Goal: Task Accomplishment & Management: Complete application form

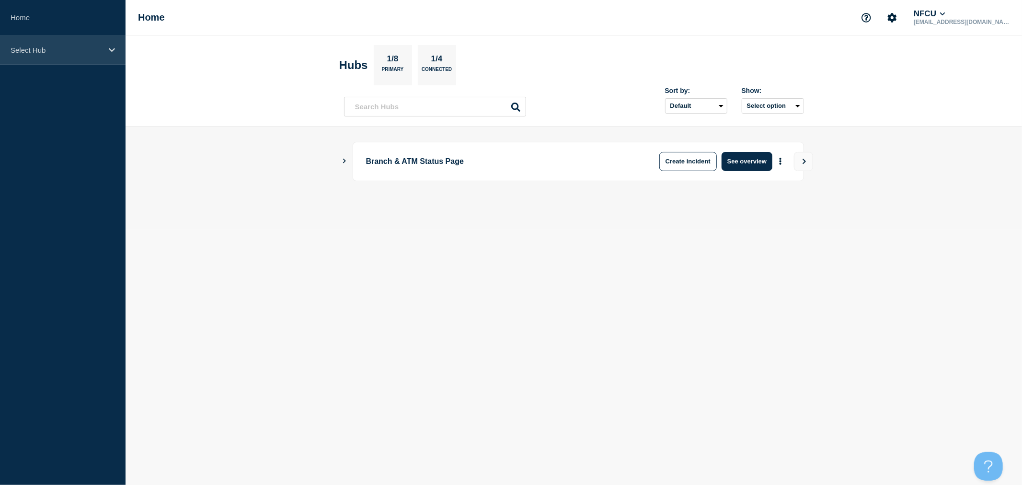
click at [88, 61] on div "Select Hub" at bounding box center [63, 49] width 126 height 29
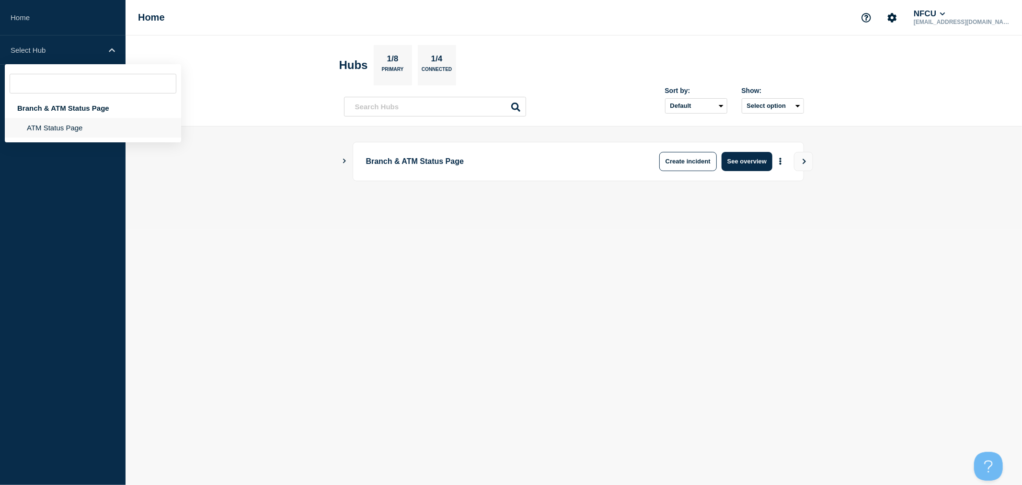
click at [69, 131] on li "ATM Status Page" at bounding box center [93, 128] width 176 height 20
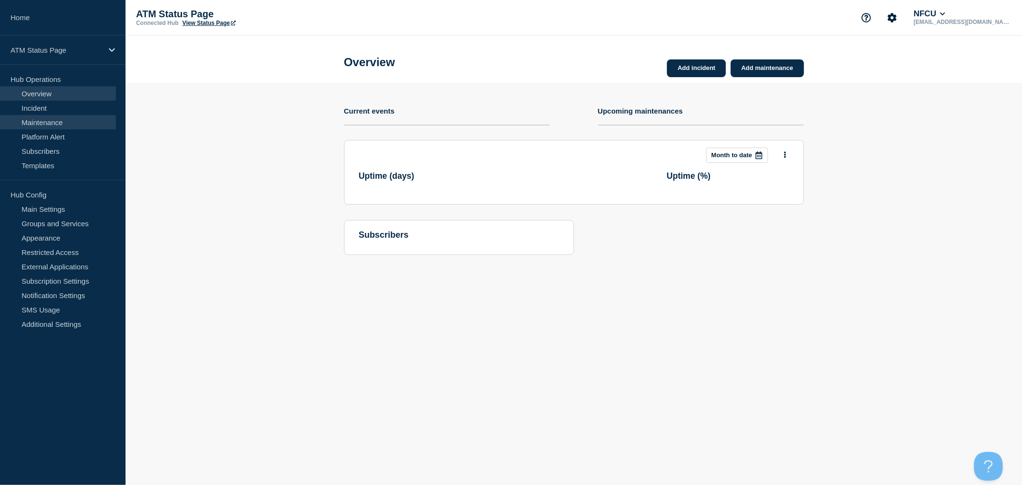
click at [77, 123] on link "Maintenance" at bounding box center [58, 122] width 116 height 14
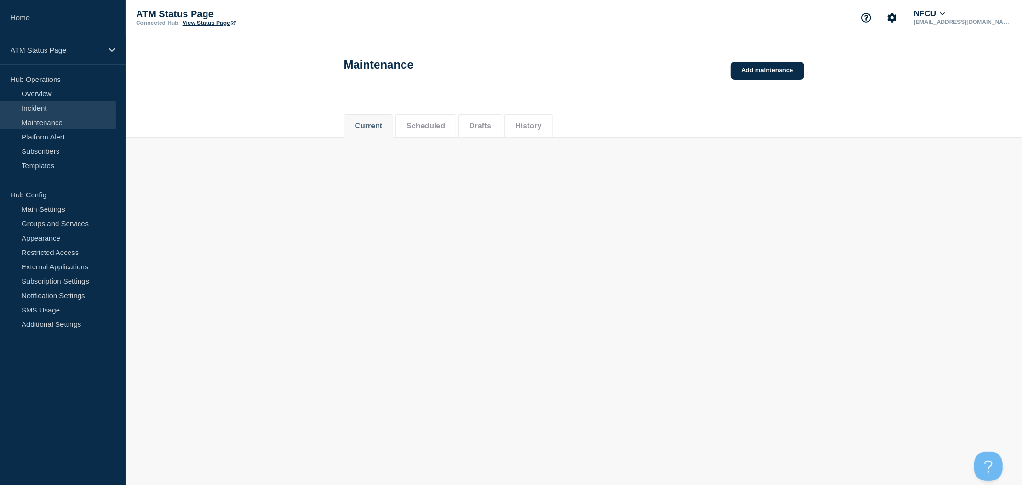
click at [47, 108] on link "Incident" at bounding box center [58, 108] width 116 height 14
drag, startPoint x: 772, startPoint y: 69, endPoint x: 765, endPoint y: 106, distance: 37.1
click at [772, 69] on link "Add incident" at bounding box center [774, 71] width 59 height 18
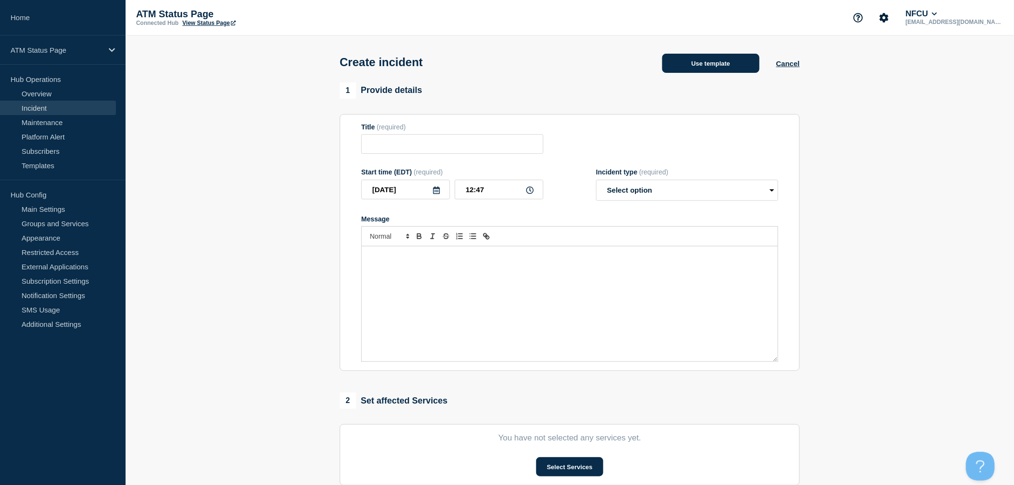
click at [700, 66] on button "Use template" at bounding box center [710, 63] width 97 height 19
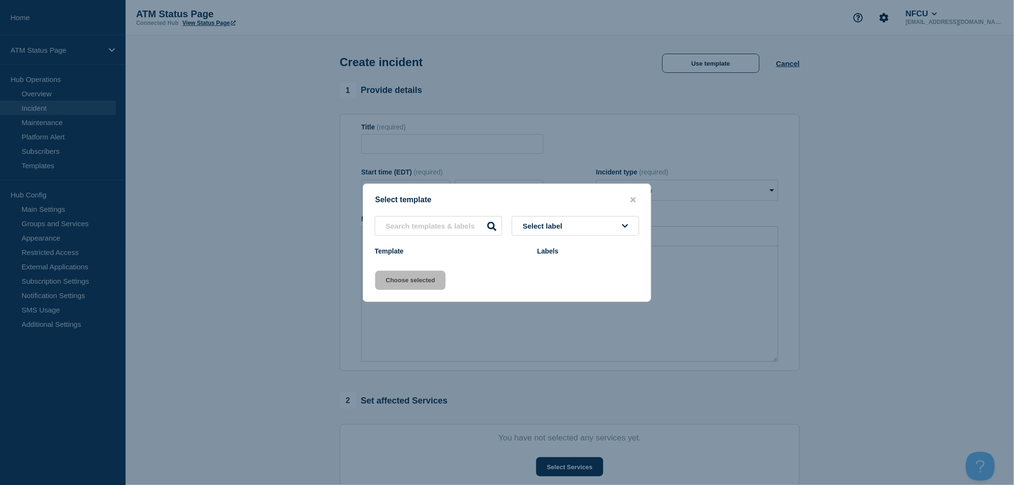
click at [583, 226] on button "Select label" at bounding box center [575, 226] width 127 height 20
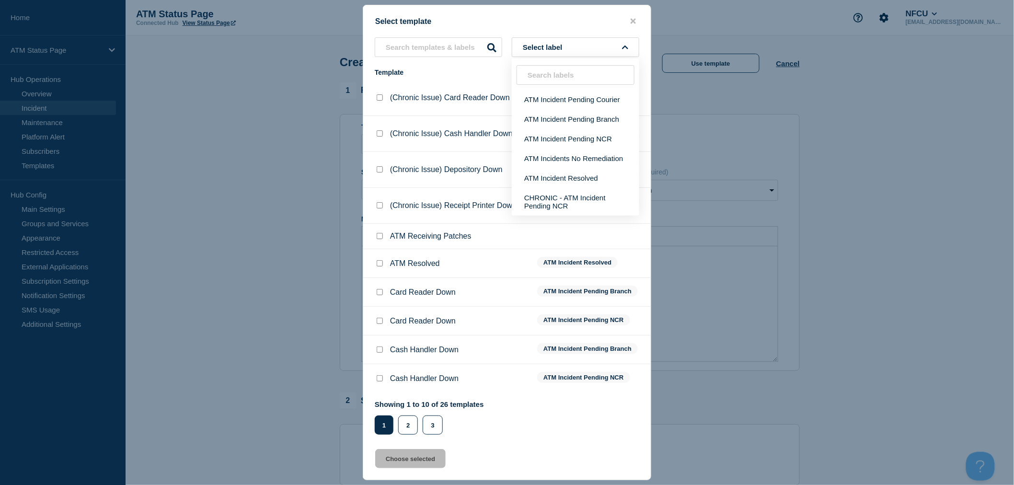
click at [379, 322] on input "Card Reader Down checkbox" at bounding box center [380, 321] width 6 height 6
checkbox input "true"
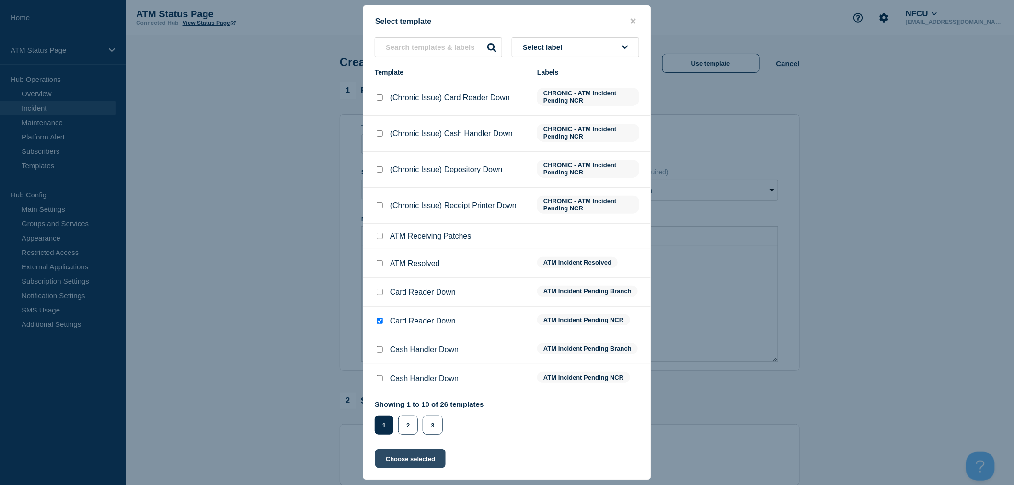
click at [408, 456] on button "Choose selected" at bounding box center [410, 458] width 70 height 19
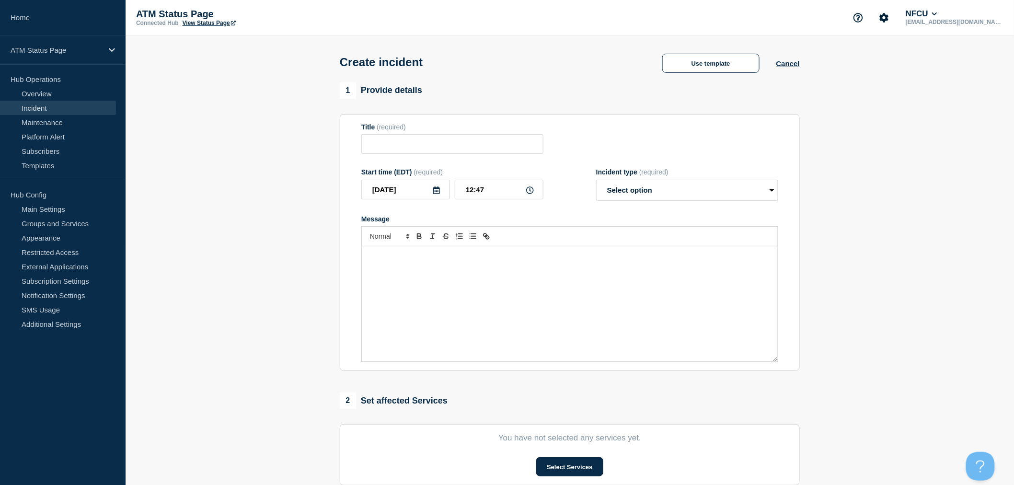
click at [606, 271] on div "Message" at bounding box center [570, 303] width 416 height 115
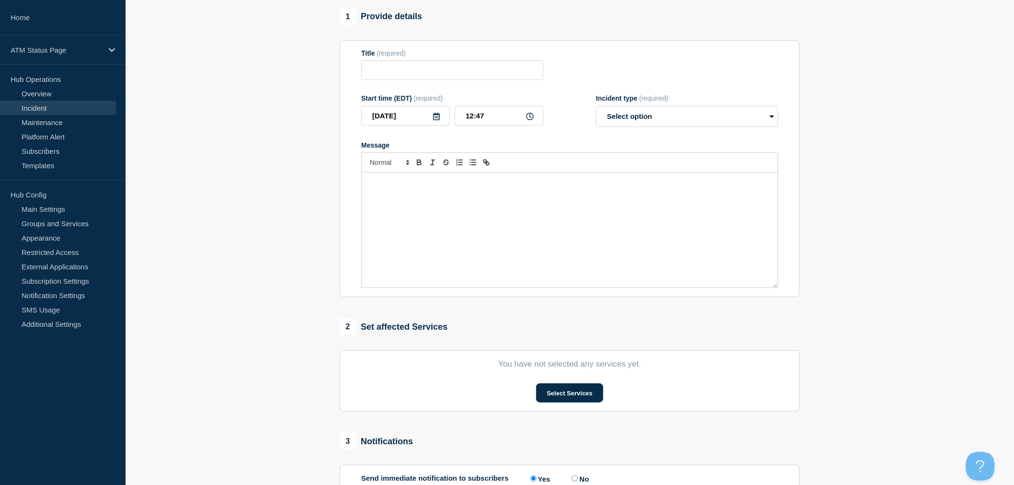
scroll to position [187, 0]
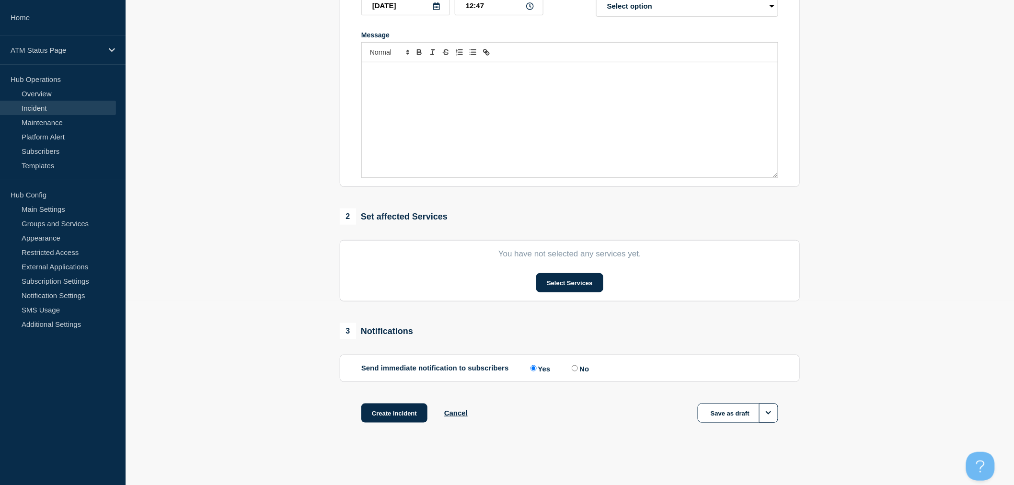
type input "Card Reader Down"
select select "identified"
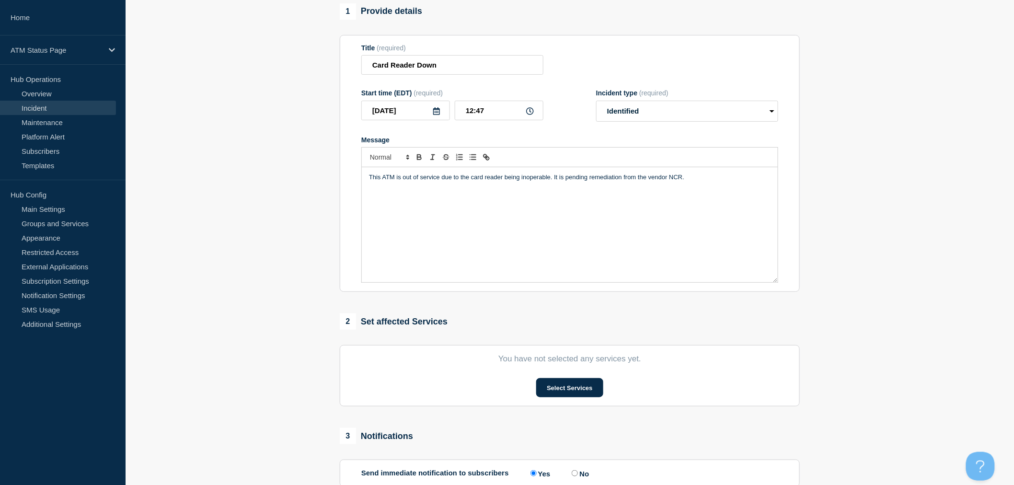
scroll to position [160, 0]
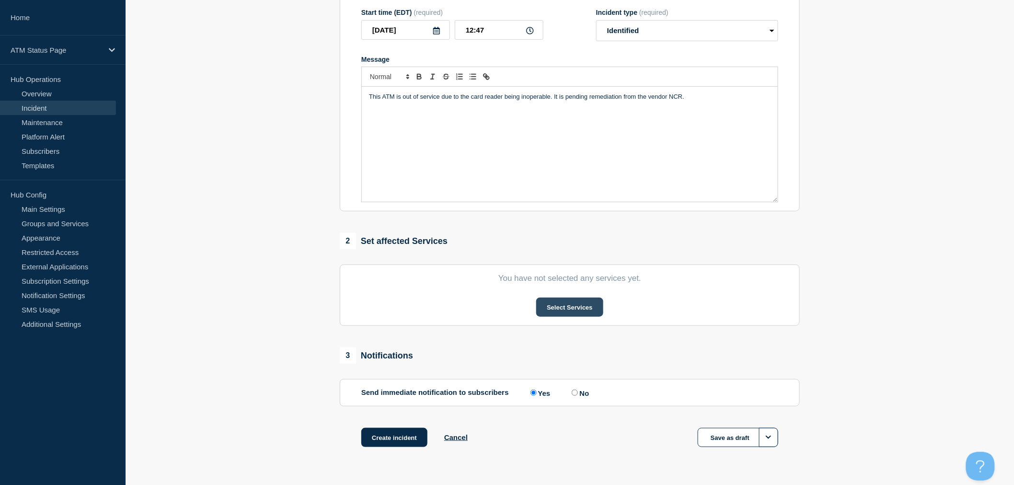
click at [584, 304] on button "Select Services" at bounding box center [569, 307] width 67 height 19
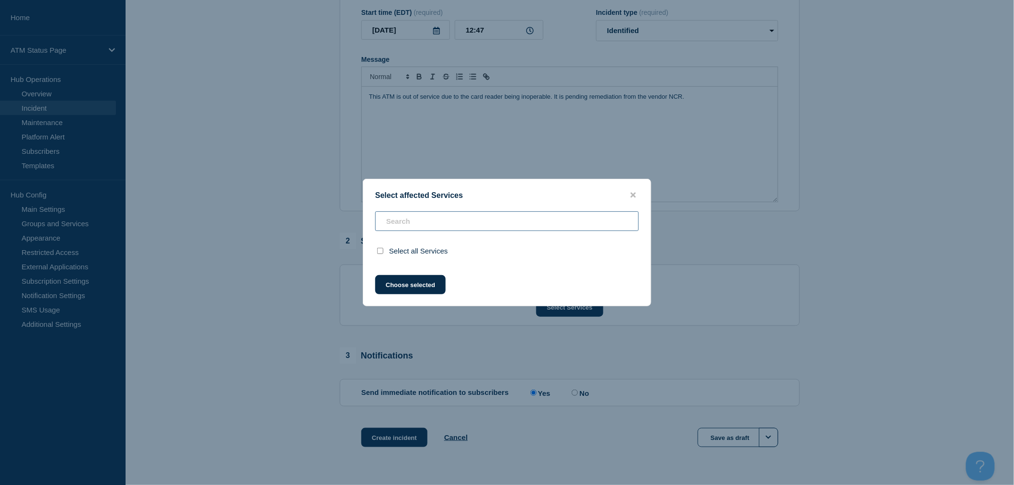
click at [431, 222] on input "text" at bounding box center [506, 221] width 263 height 20
type input "f"
checkbox input "true"
type input "fcb"
checkbox input "false"
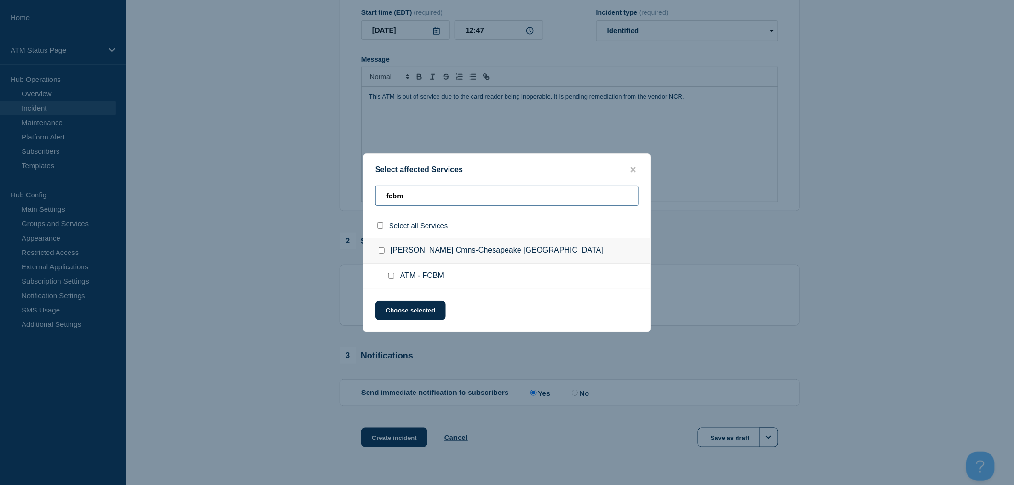
type input "fcbm"
click at [391, 278] on input "ATM - FCBM checkbox" at bounding box center [391, 276] width 6 height 6
checkbox input "true"
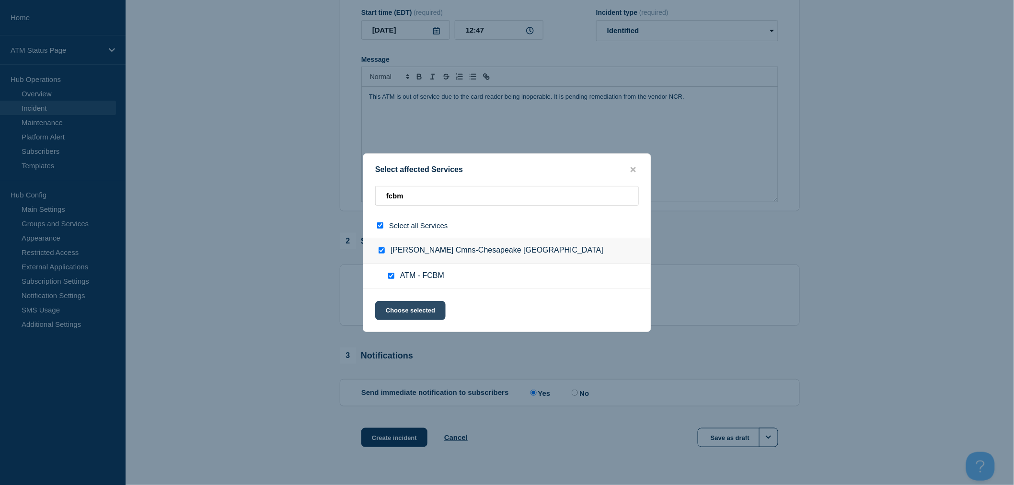
click at [409, 310] on button "Choose selected" at bounding box center [410, 310] width 70 height 19
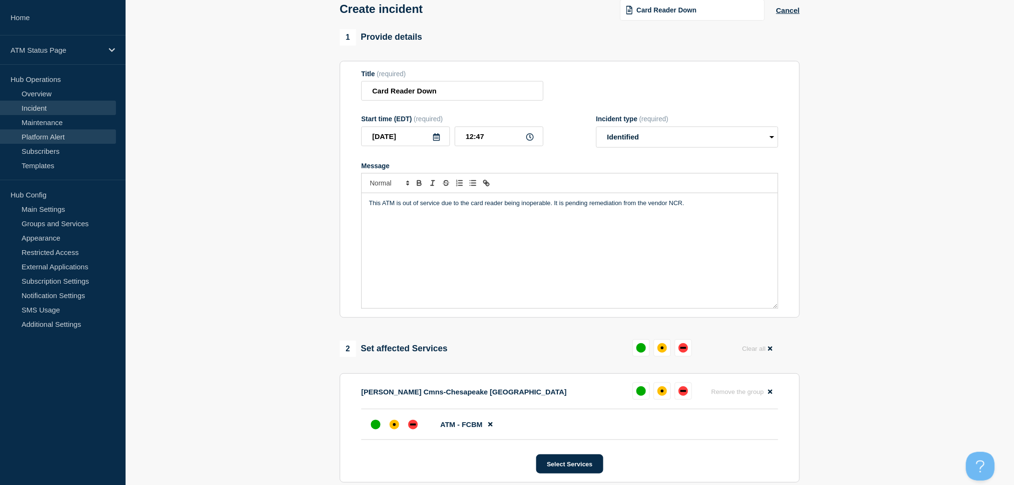
scroll to position [73, 0]
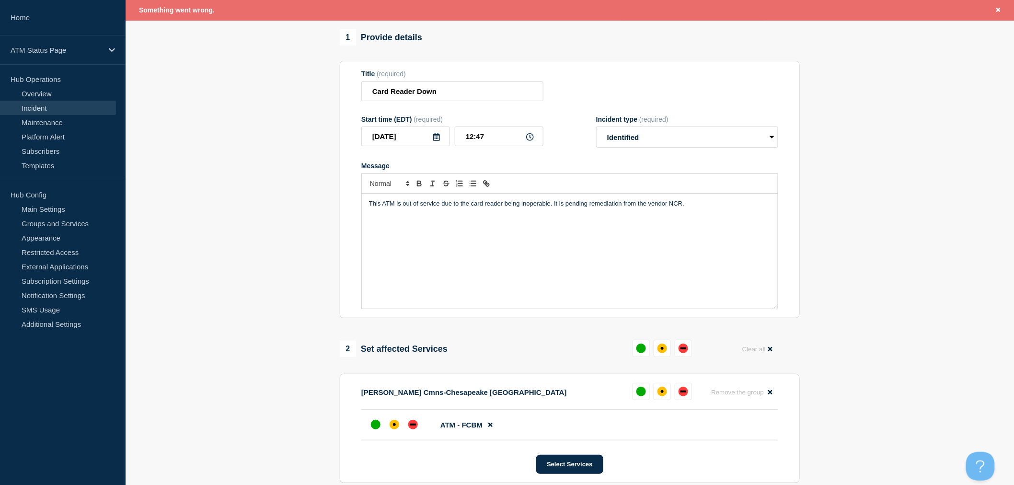
click at [164, 304] on section "1 Provide details Title (required) Card Reader Down Start time (EDT) (required)…" at bounding box center [570, 328] width 888 height 599
